Goal: Task Accomplishment & Management: Manage account settings

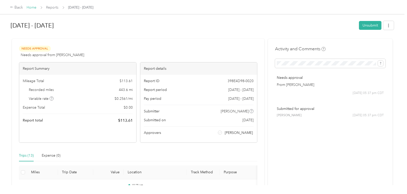
click at [30, 6] on link "Home" at bounding box center [32, 7] width 10 height 4
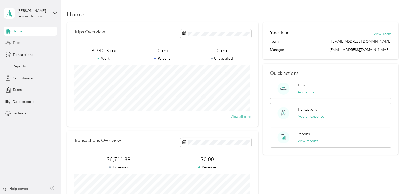
click at [19, 43] on span "Trips" at bounding box center [17, 42] width 8 height 5
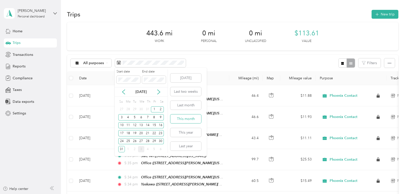
click at [185, 118] on button "This month" at bounding box center [186, 119] width 31 height 9
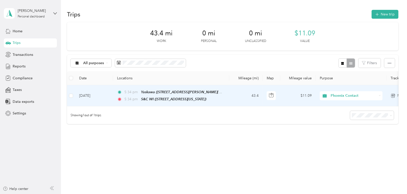
click at [100, 93] on td "[DATE]" at bounding box center [94, 95] width 38 height 21
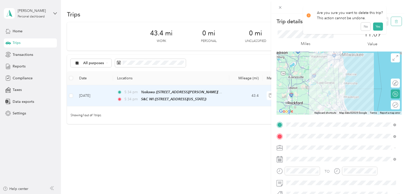
click at [392, 18] on button "button" at bounding box center [396, 21] width 11 height 9
click at [376, 27] on button "Yes" at bounding box center [378, 28] width 10 height 8
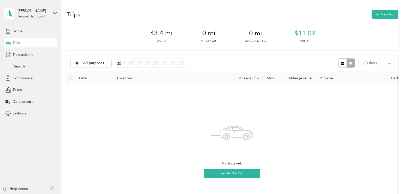
click at [20, 43] on span "Trips" at bounding box center [17, 42] width 8 height 5
click at [16, 30] on span "Home" at bounding box center [18, 31] width 10 height 5
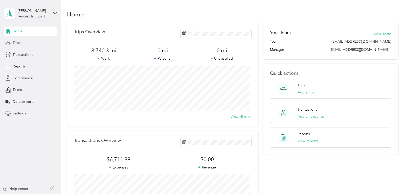
click at [21, 44] on div "Trips" at bounding box center [30, 42] width 53 height 9
